Goal: Task Accomplishment & Management: Complete application form

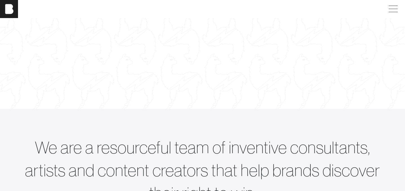
scroll to position [72, 0]
click at [166, 64] on div at bounding box center [203, 45] width 450 height 253
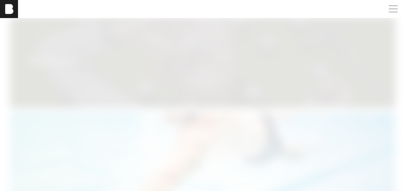
scroll to position [938, 0]
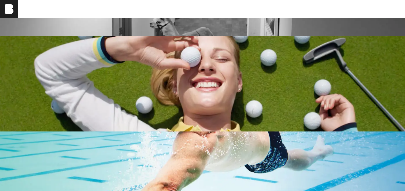
click at [395, 12] on span at bounding box center [392, 9] width 13 height 10
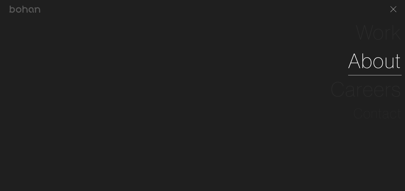
click at [363, 56] on link "About" at bounding box center [374, 60] width 53 height 28
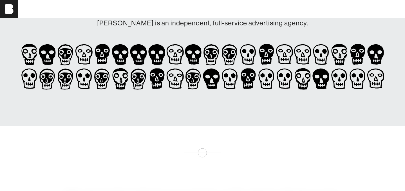
scroll to position [105, 0]
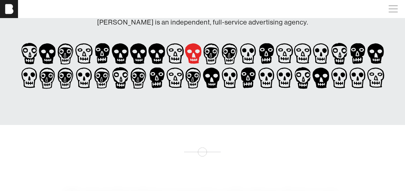
click at [193, 50] on icon at bounding box center [193, 53] width 17 height 21
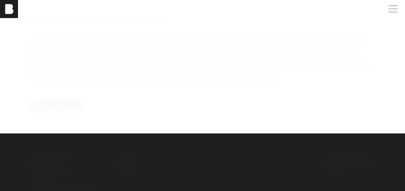
scroll to position [993, 0]
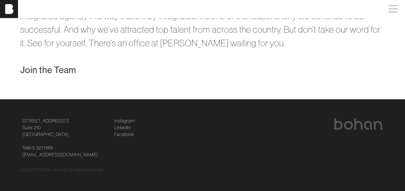
scroll to position [1188, 0]
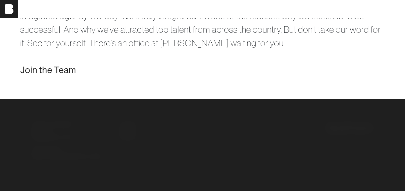
click at [389, 10] on span at bounding box center [392, 9] width 13 height 10
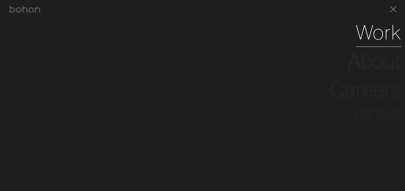
click at [374, 33] on link "Work" at bounding box center [379, 32] width 46 height 28
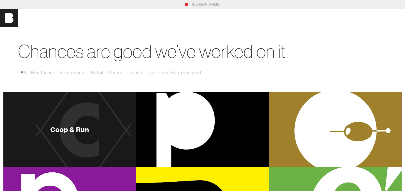
click at [79, 115] on div "Coop & Run" at bounding box center [69, 129] width 133 height 75
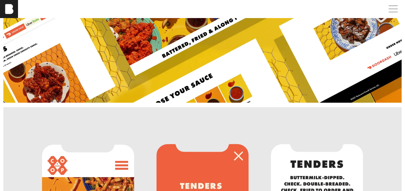
scroll to position [687, 0]
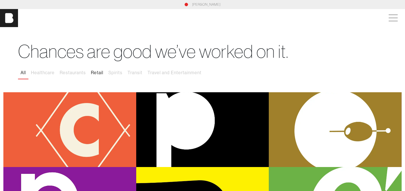
click at [96, 73] on button "Retail" at bounding box center [96, 73] width 17 height 12
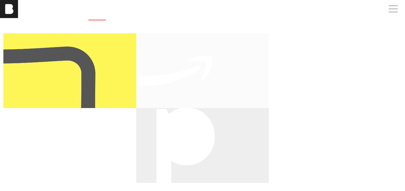
scroll to position [58, 0]
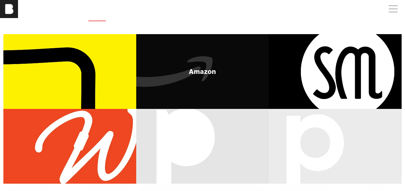
click at [213, 78] on div "Amazon" at bounding box center [202, 71] width 133 height 75
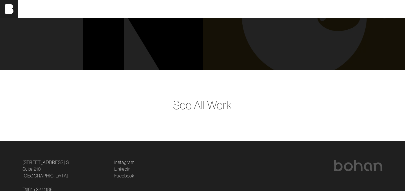
scroll to position [864, 0]
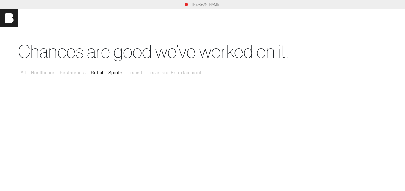
click at [114, 70] on button "Spirits" at bounding box center [115, 73] width 19 height 12
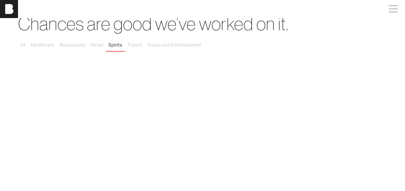
scroll to position [34, 0]
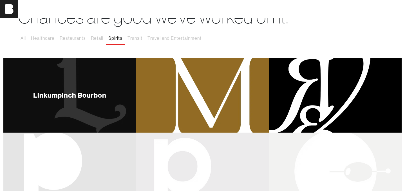
click at [82, 79] on div "Linkumpinch Bourbon" at bounding box center [69, 95] width 133 height 75
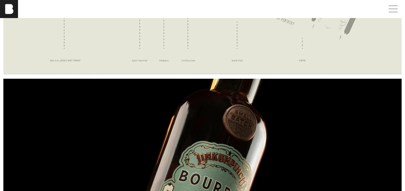
scroll to position [902, 0]
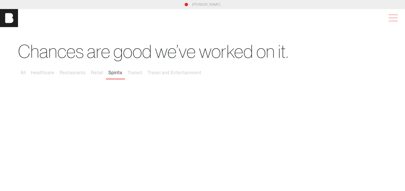
click at [392, 19] on span at bounding box center [392, 18] width 13 height 10
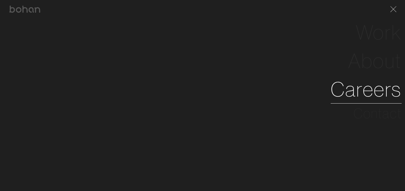
click at [392, 92] on link "Careers" at bounding box center [366, 89] width 71 height 28
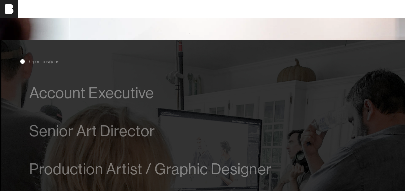
scroll to position [273, 0]
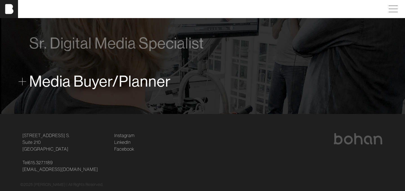
click at [78, 86] on span "Media Buyer/Planner" at bounding box center [100, 81] width 142 height 17
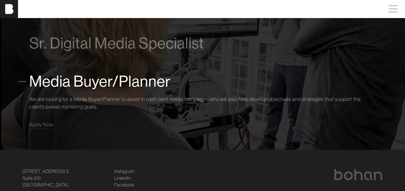
scroll to position [450, 0]
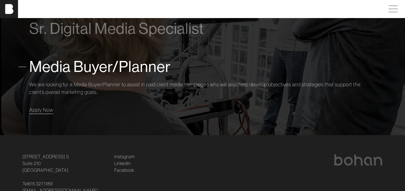
click at [37, 107] on span "Apply Now" at bounding box center [41, 109] width 24 height 6
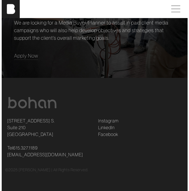
scroll to position [291, 0]
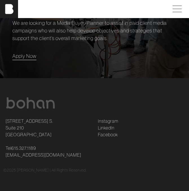
click at [24, 53] on span "Apply Now" at bounding box center [24, 56] width 24 height 6
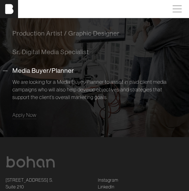
scroll to position [229, 0]
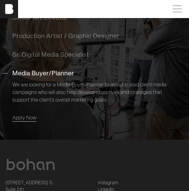
click at [29, 117] on span "Apply Now" at bounding box center [24, 117] width 24 height 6
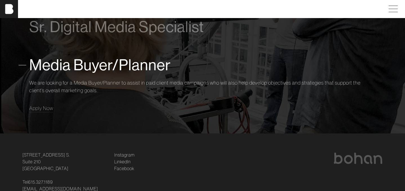
scroll to position [486, 0]
